Goal: Task Accomplishment & Management: Manage account settings

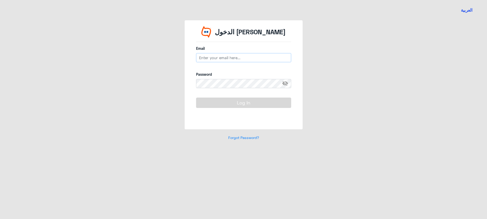
click at [221, 59] on input "email" at bounding box center [243, 57] width 95 height 9
type input "moustafa.sherif@widebot.net"
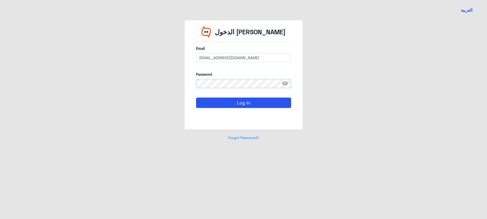
click at [196, 97] on button "Log In" at bounding box center [243, 102] width 95 height 10
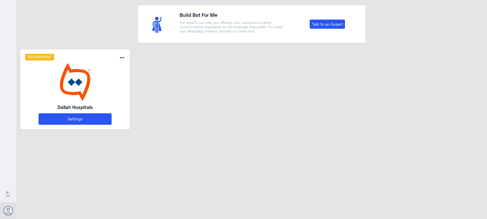
click at [93, 81] on img at bounding box center [75, 82] width 100 height 38
click at [99, 82] on img at bounding box center [75, 82] width 100 height 38
click at [84, 117] on button "Settings" at bounding box center [75, 118] width 73 height 11
click at [98, 123] on button "Settings" at bounding box center [75, 118] width 73 height 11
click at [96, 120] on button "Settings" at bounding box center [75, 118] width 73 height 11
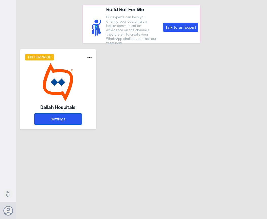
click at [215, 96] on div "Enterprise more_horiz Dallah Hospitals Settings" at bounding box center [141, 91] width 251 height 84
click at [57, 88] on img at bounding box center [58, 82] width 66 height 38
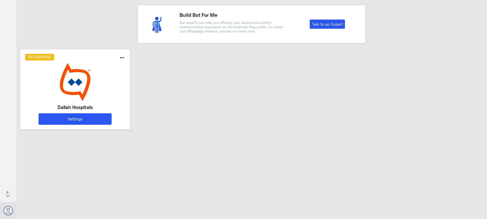
click at [81, 84] on img at bounding box center [75, 82] width 100 height 38
click at [103, 120] on button "Settings" at bounding box center [75, 118] width 73 height 11
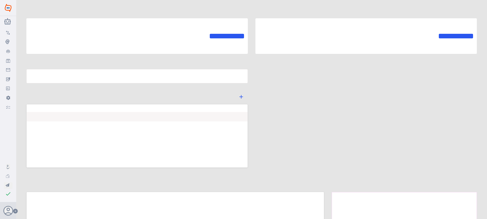
type input "Dallah Hospitals"
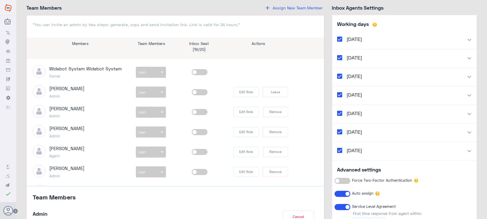
scroll to position [621, 0]
click at [296, 11] on span "Assign New Team Member" at bounding box center [298, 8] width 50 height 5
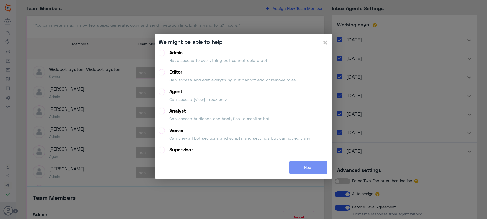
click at [225, 52] on div "Admin" at bounding box center [218, 53] width 98 height 6
click at [162, 52] on input "Admin Have access to everything but cannot delete bot" at bounding box center [160, 51] width 3 height 3
radio input "true"
click at [305, 168] on button "Next" at bounding box center [308, 167] width 38 height 13
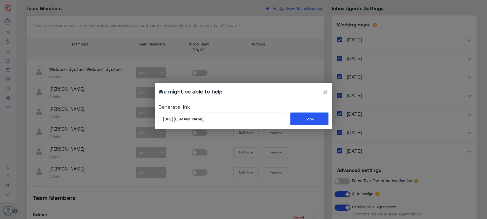
click at [313, 120] on button "Copy" at bounding box center [310, 118] width 38 height 13
click at [310, 118] on button "Copy" at bounding box center [310, 118] width 38 height 13
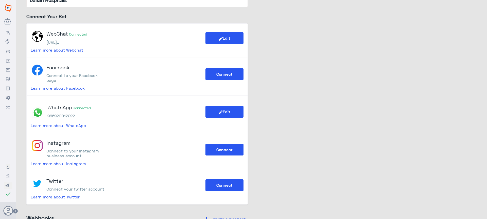
scroll to position [0, 0]
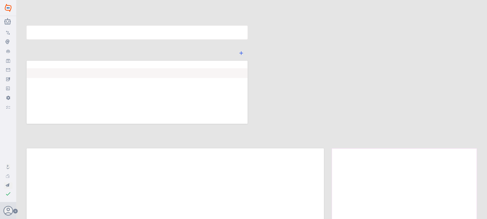
type input "Dallah Hospitals"
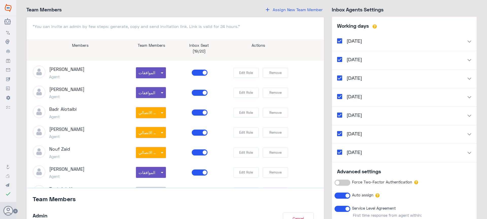
scroll to position [895, 0]
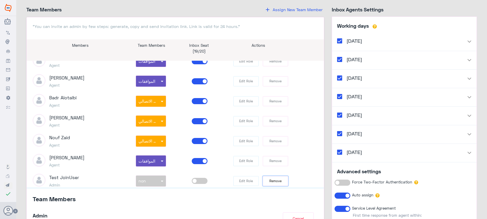
click at [276, 180] on button "Remove" at bounding box center [275, 181] width 25 height 10
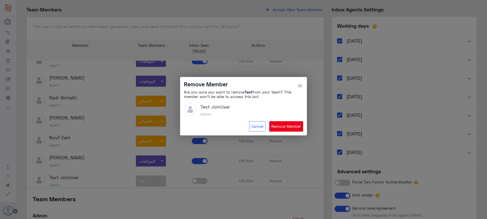
click at [281, 128] on button "Remove Member" at bounding box center [286, 126] width 34 height 10
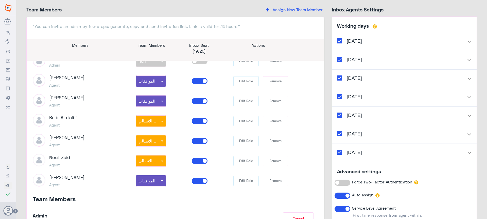
click at [292, 12] on span "Assign New Team Member" at bounding box center [298, 9] width 50 height 5
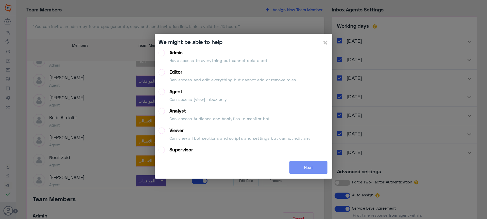
click at [194, 61] on p "Have access to everything but cannot delete bot" at bounding box center [218, 60] width 98 height 6
click at [162, 53] on input "Admin Have access to everything but cannot delete bot" at bounding box center [160, 51] width 3 height 3
radio input "true"
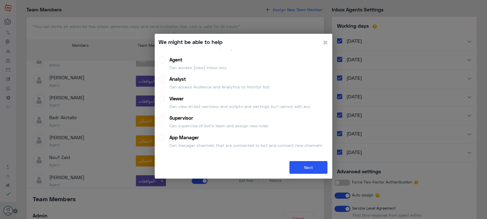
click at [181, 60] on div "Agent" at bounding box center [197, 60] width 57 height 6
click at [162, 60] on input "Agent Can access (view) Inbox only" at bounding box center [160, 58] width 3 height 3
radio input "true"
click at [316, 169] on button "Next" at bounding box center [308, 167] width 38 height 13
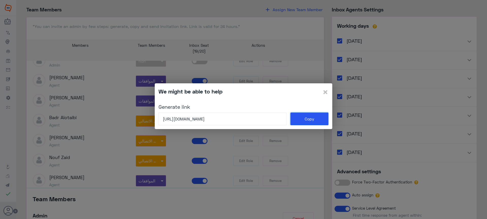
click at [306, 119] on button "Copy" at bounding box center [310, 118] width 38 height 13
